Goal: Information Seeking & Learning: Compare options

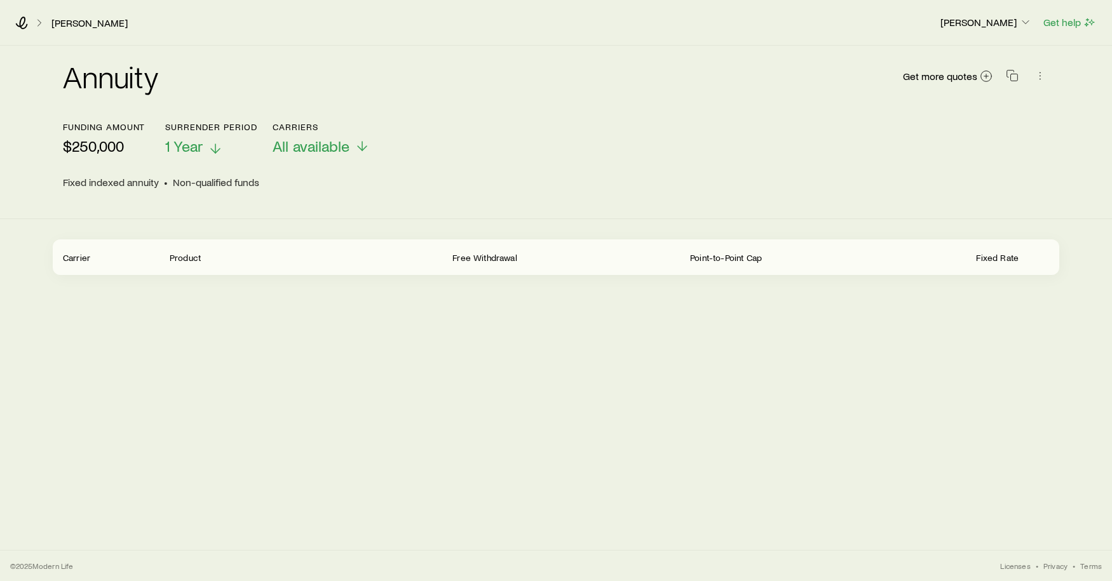
click at [204, 148] on p "1 Year" at bounding box center [210, 146] width 91 height 18
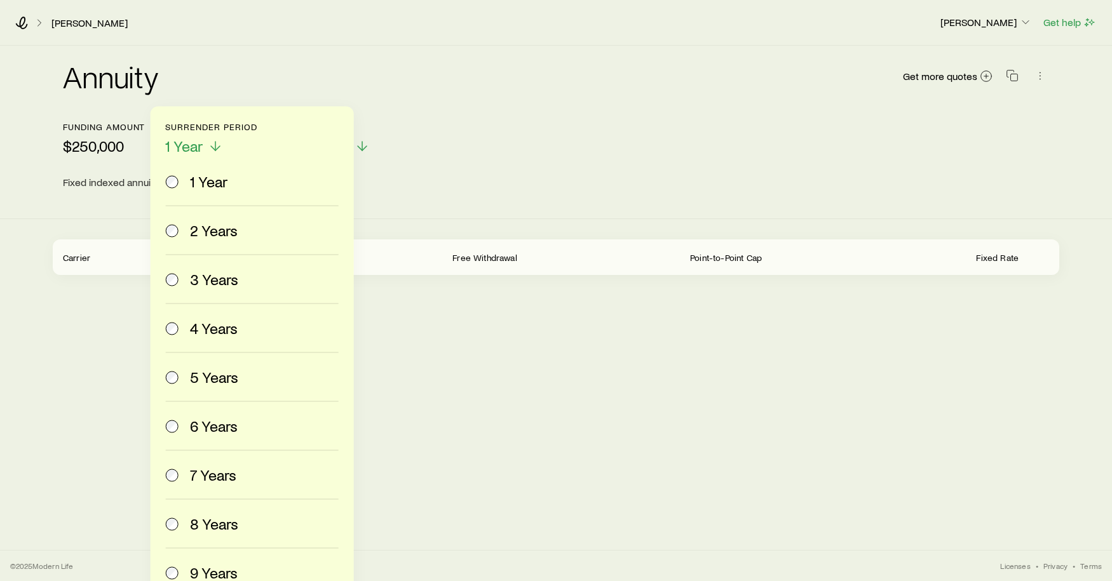
click at [213, 227] on span "2 Years" at bounding box center [214, 231] width 48 height 18
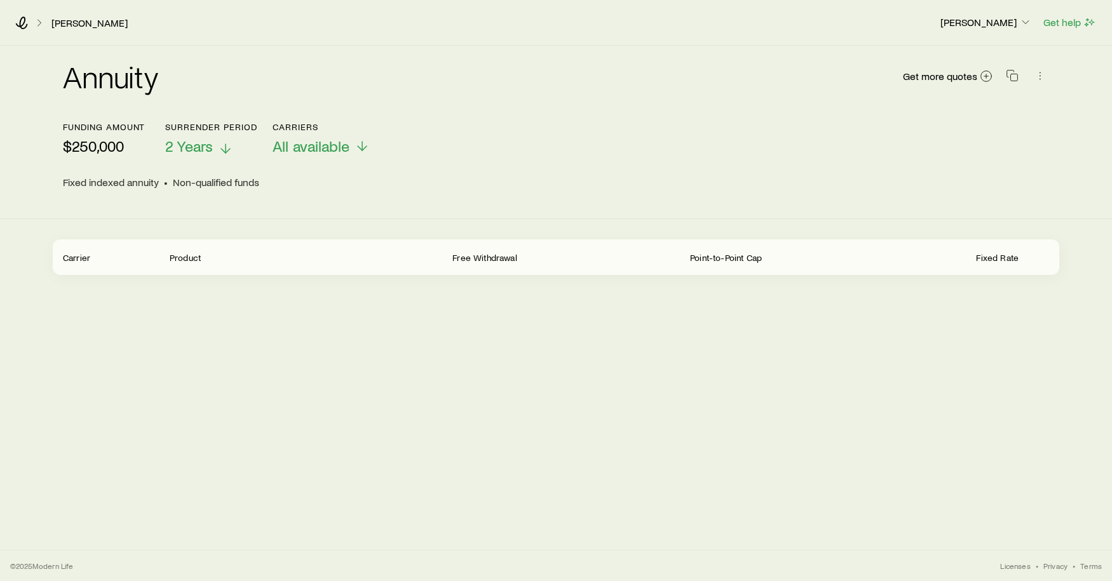
click at [201, 144] on span "2 Years" at bounding box center [189, 146] width 48 height 18
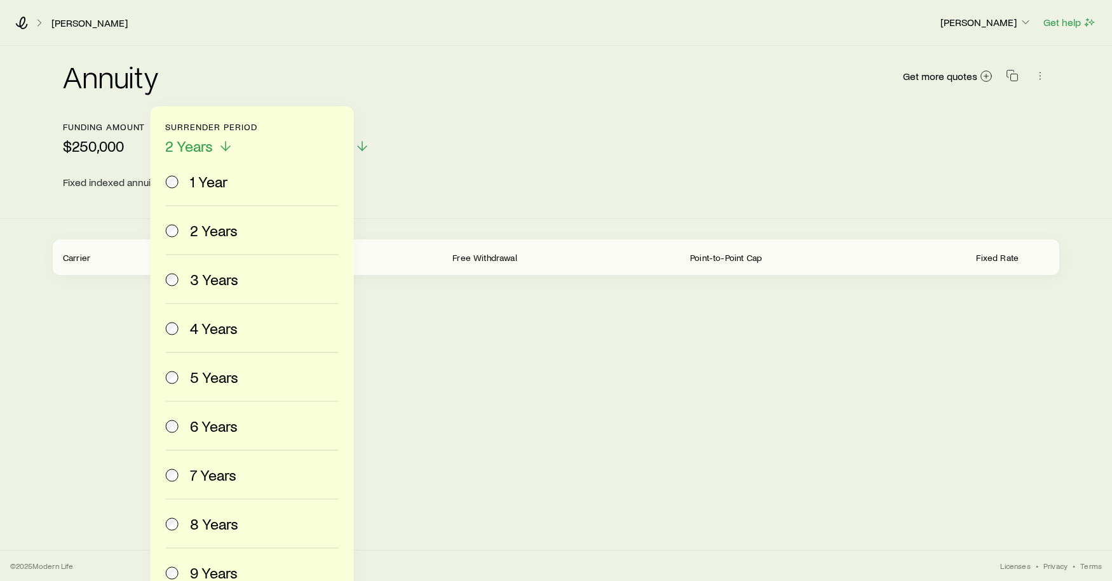
click at [199, 279] on span "3 Years" at bounding box center [214, 280] width 48 height 18
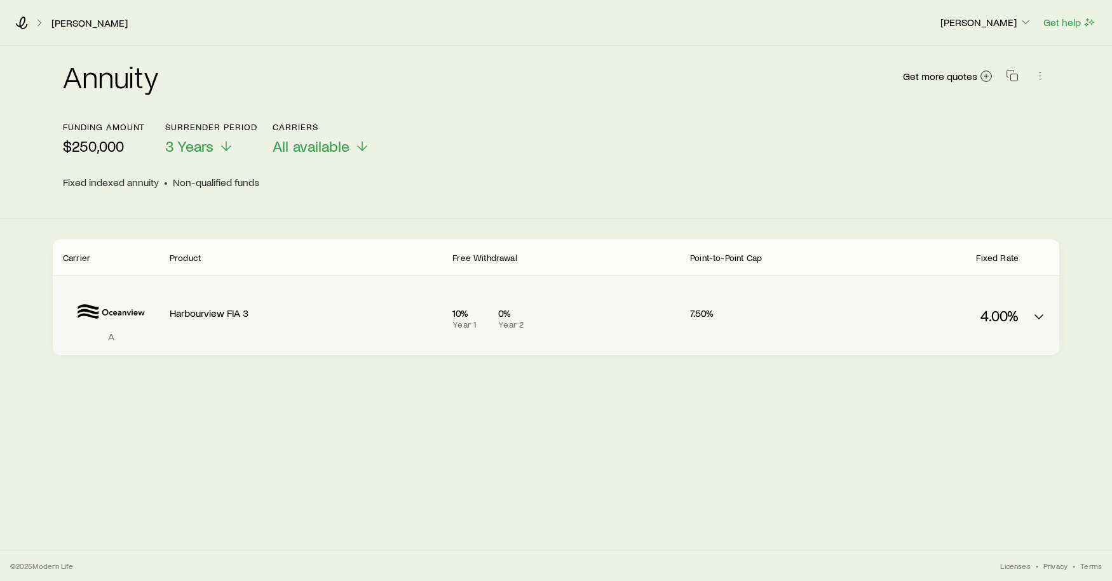
click at [274, 297] on div "Harbourview FIA 3" at bounding box center [306, 311] width 273 height 48
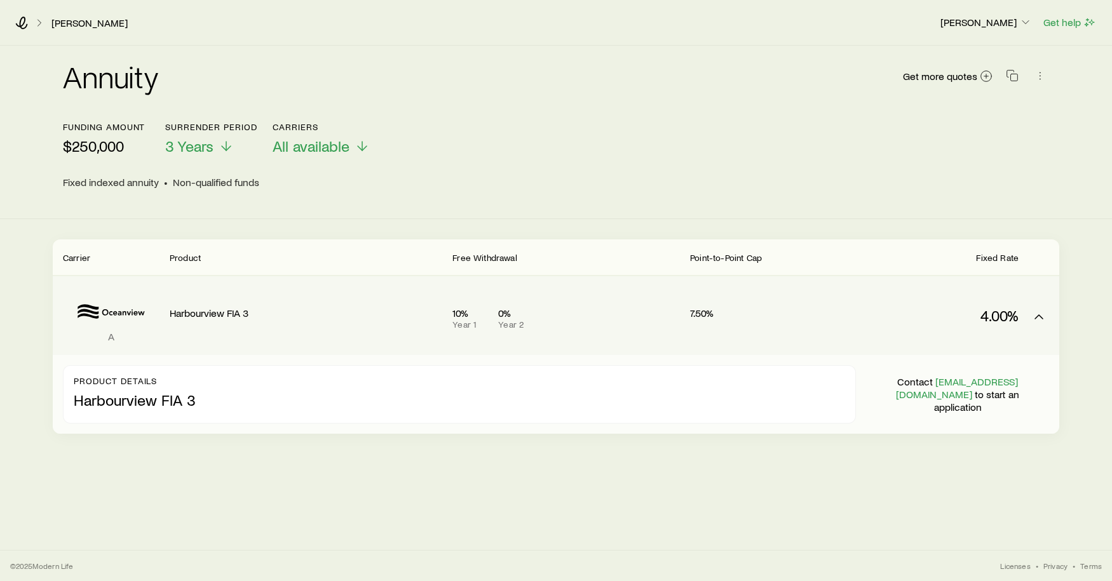
click at [274, 297] on div "Harbourview FIA 3" at bounding box center [306, 311] width 273 height 48
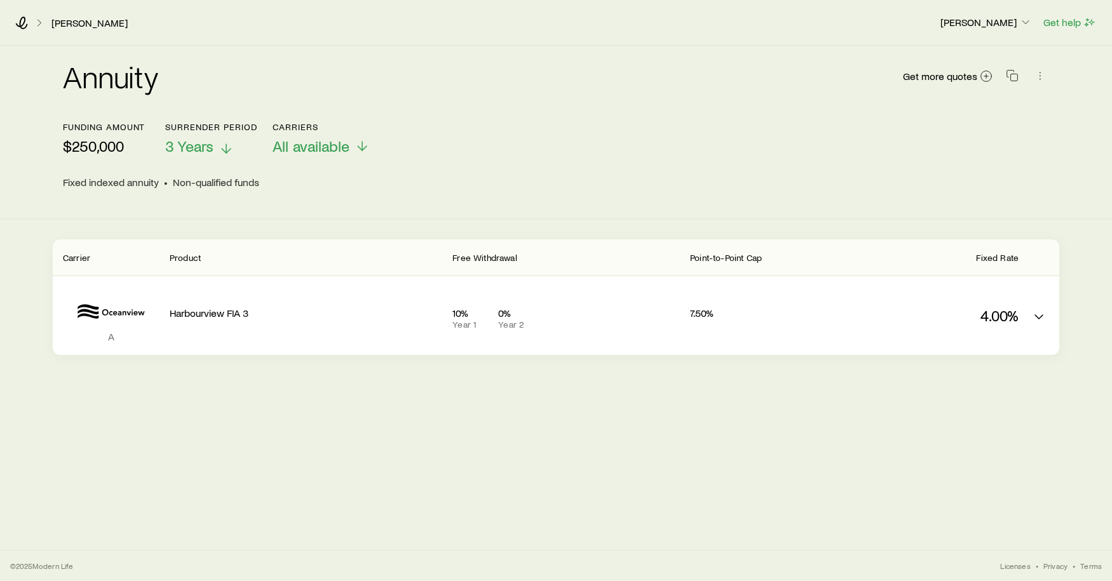
click at [199, 145] on span "3 Years" at bounding box center [189, 146] width 48 height 18
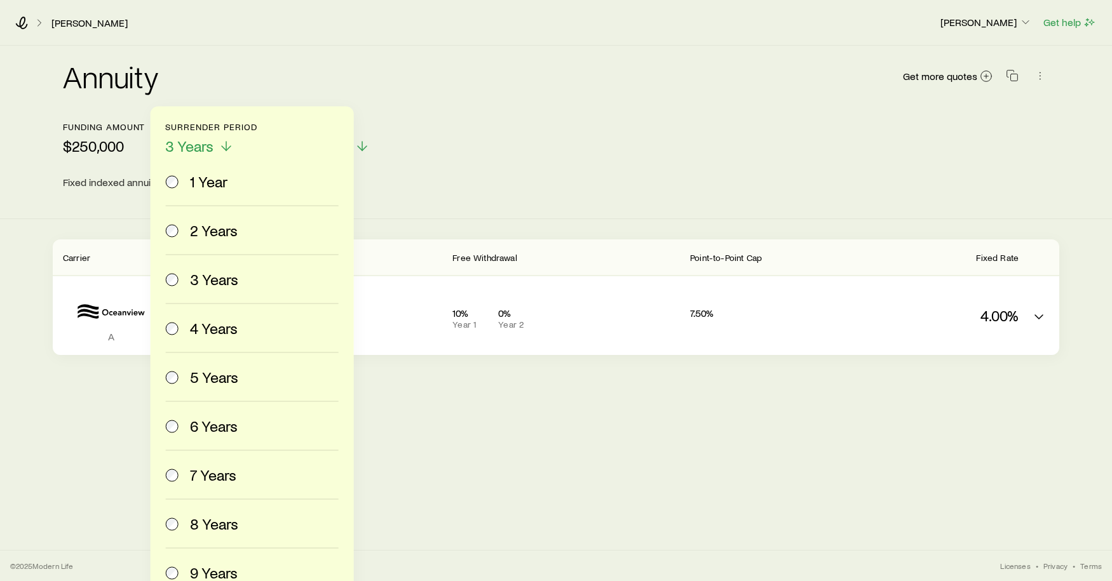
click at [213, 320] on span "4 Years" at bounding box center [214, 329] width 48 height 18
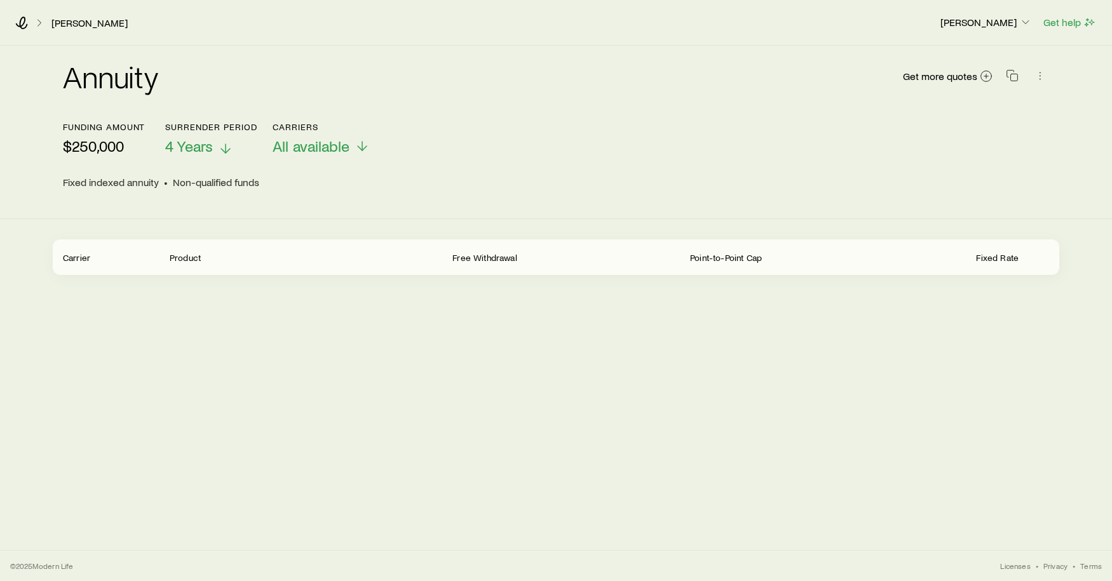
click at [205, 138] on span "4 Years" at bounding box center [189, 146] width 48 height 18
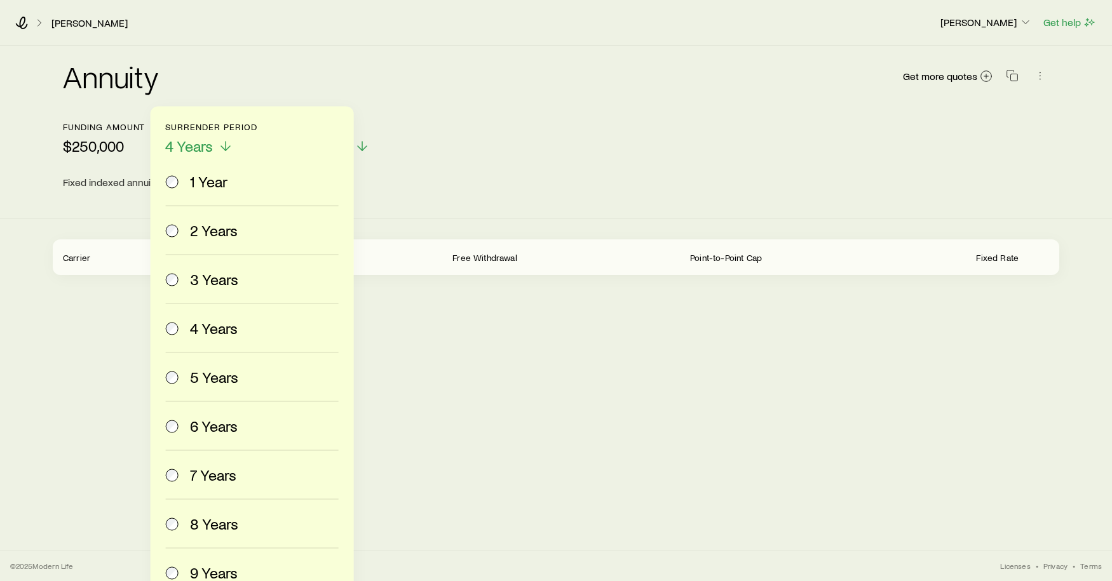
click at [208, 374] on span "5 Years" at bounding box center [214, 377] width 48 height 18
